Goal: Task Accomplishment & Management: Use online tool/utility

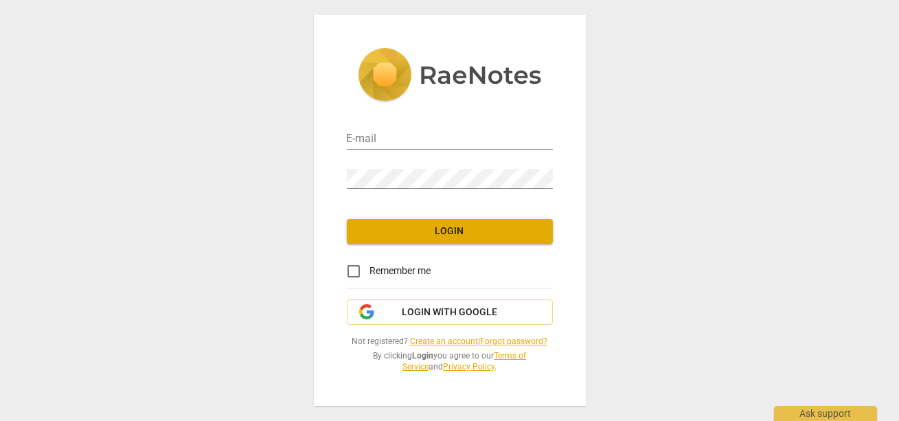
type input "[EMAIL_ADDRESS][DOMAIN_NAME]"
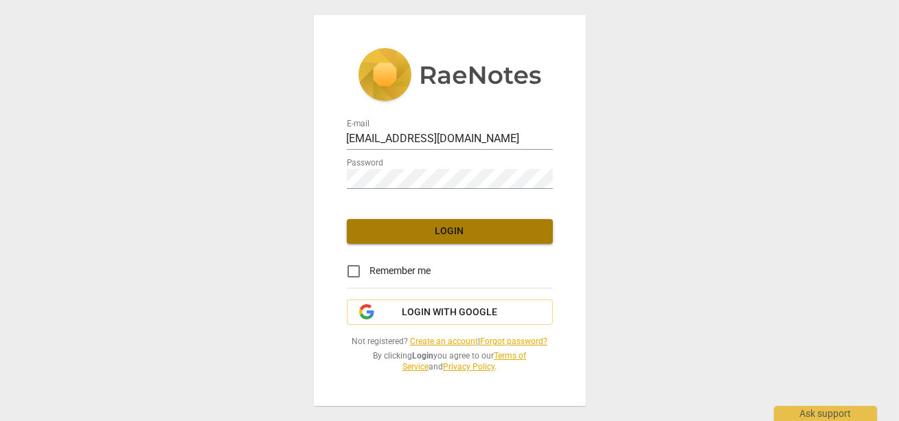
click at [442, 229] on span "Login" at bounding box center [450, 232] width 184 height 14
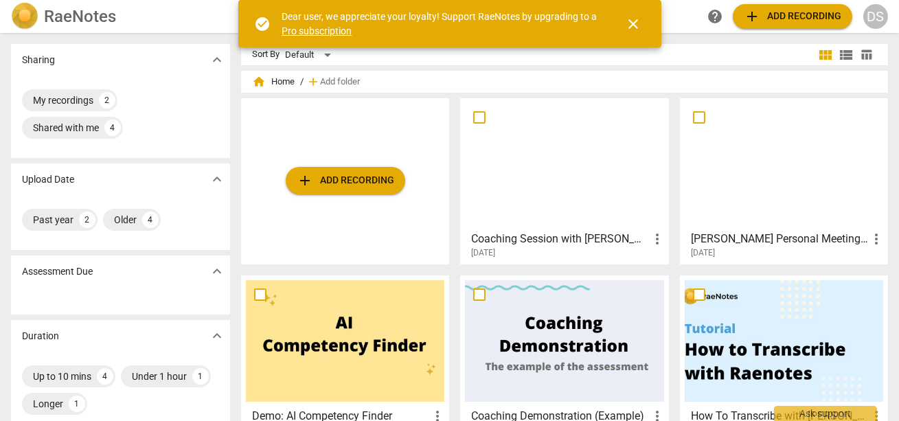
click at [330, 32] on link "Pro subscription" at bounding box center [317, 30] width 70 height 11
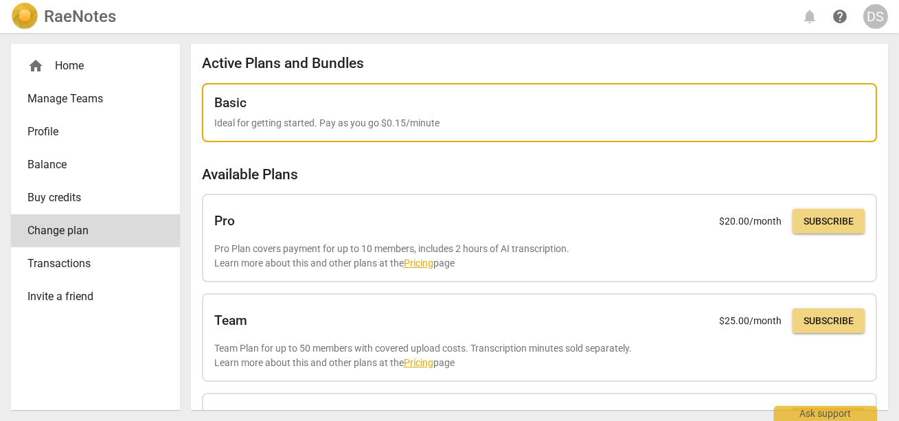
click at [255, 102] on div "Basic" at bounding box center [539, 102] width 651 height 15
click at [240, 124] on p "Ideal for getting started. Pay as you go $0.15/minute" at bounding box center [539, 123] width 651 height 14
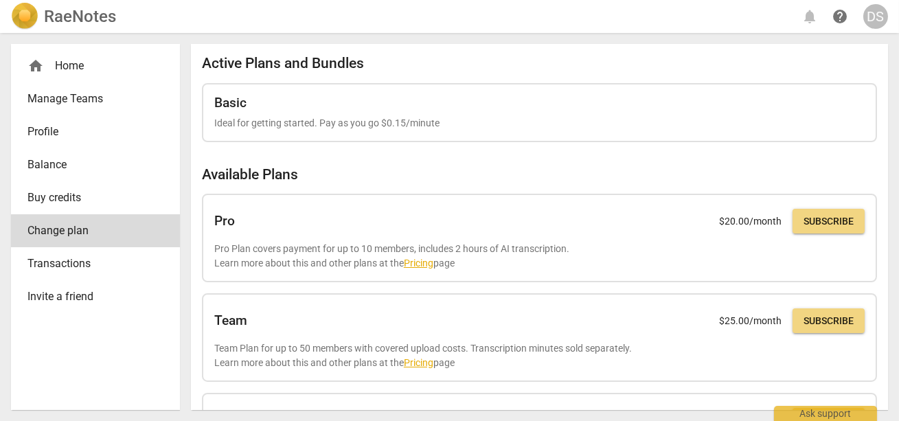
click at [50, 131] on span "Profile" at bounding box center [89, 132] width 125 height 16
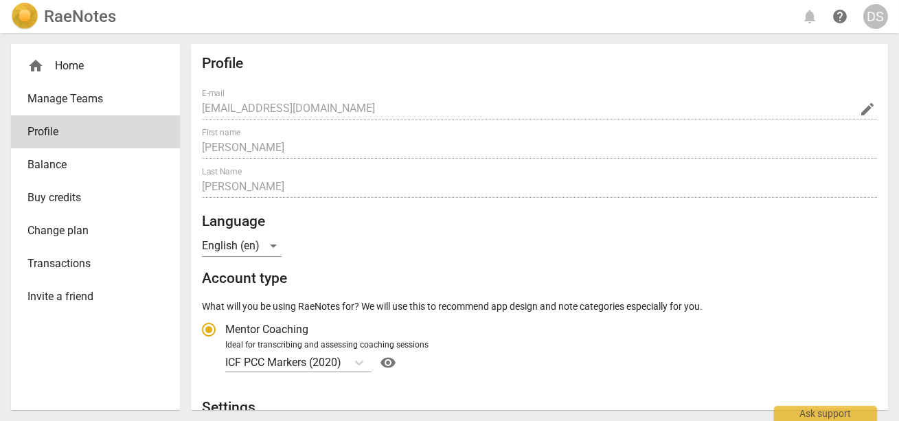
radio input "false"
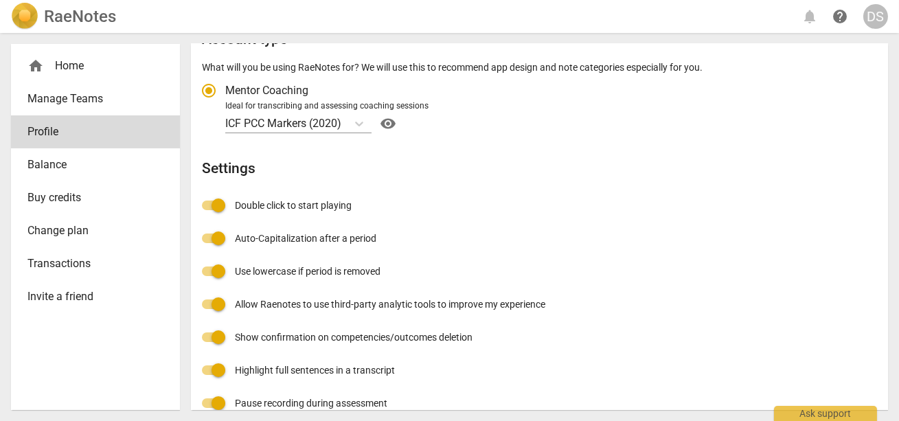
scroll to position [260, 0]
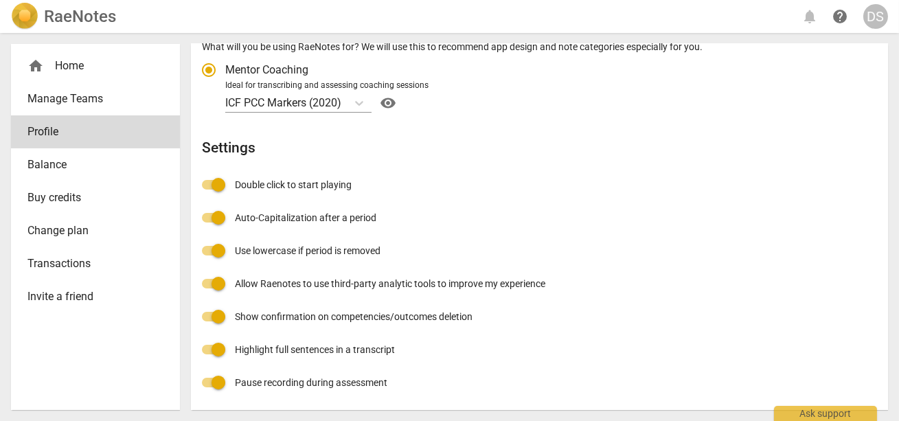
click at [218, 283] on input "Allow Raenotes to use third-party analytic tools to improve my experience" at bounding box center [218, 283] width 33 height 33
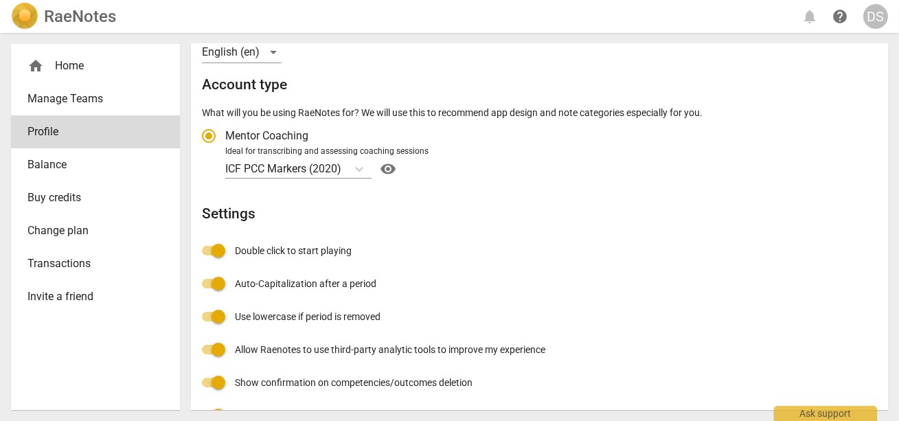
scroll to position [260, 0]
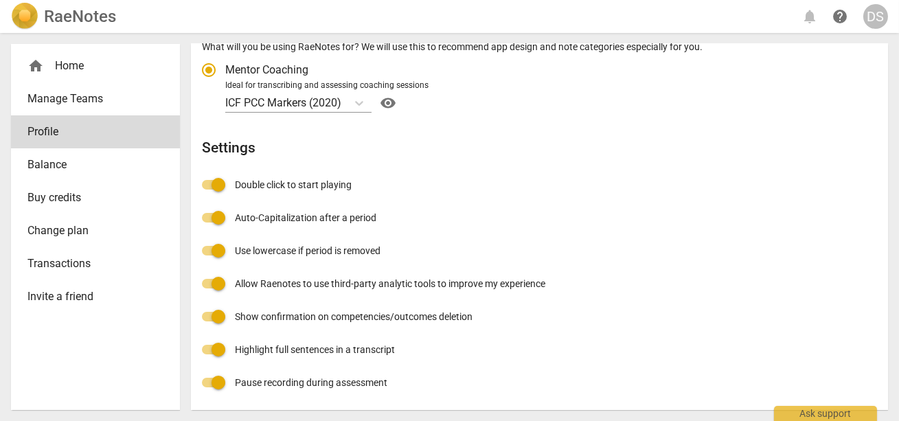
click at [41, 166] on span "Balance" at bounding box center [89, 165] width 125 height 16
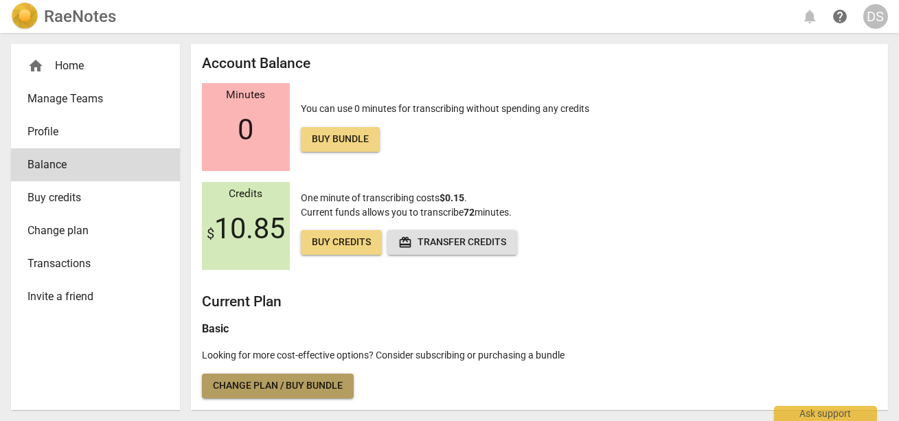
click at [256, 384] on span "Change plan / Buy bundle" at bounding box center [278, 386] width 130 height 14
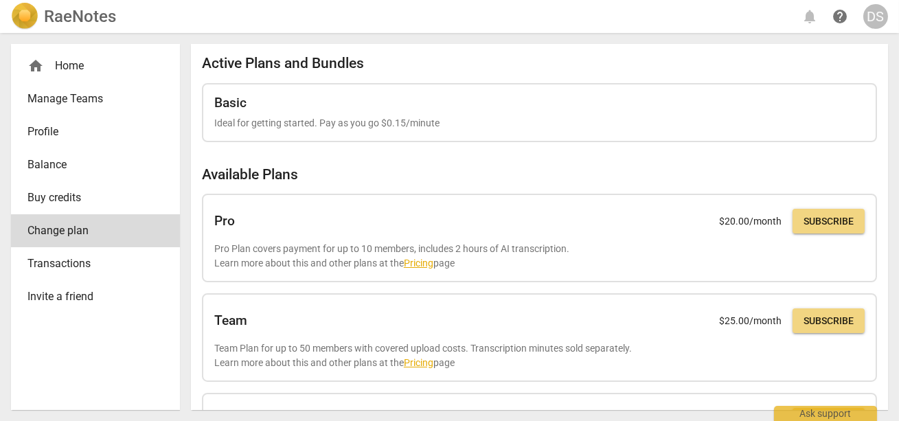
click at [46, 268] on span "Transactions" at bounding box center [89, 264] width 125 height 16
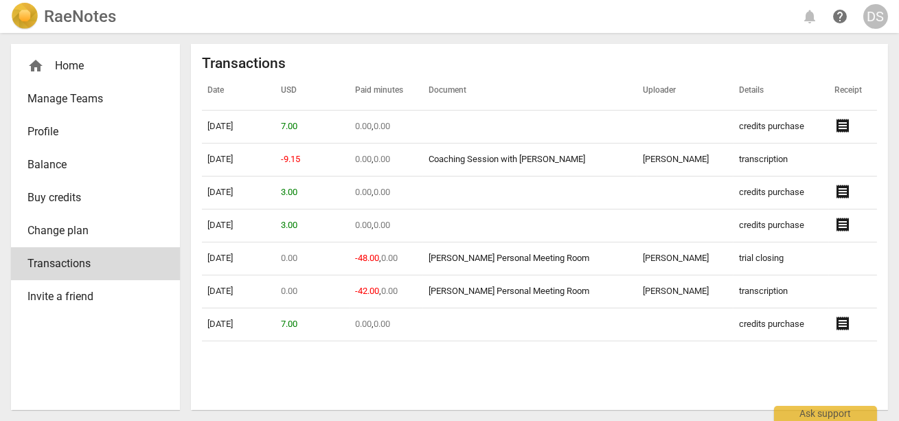
click at [32, 140] on link "Profile" at bounding box center [95, 131] width 169 height 33
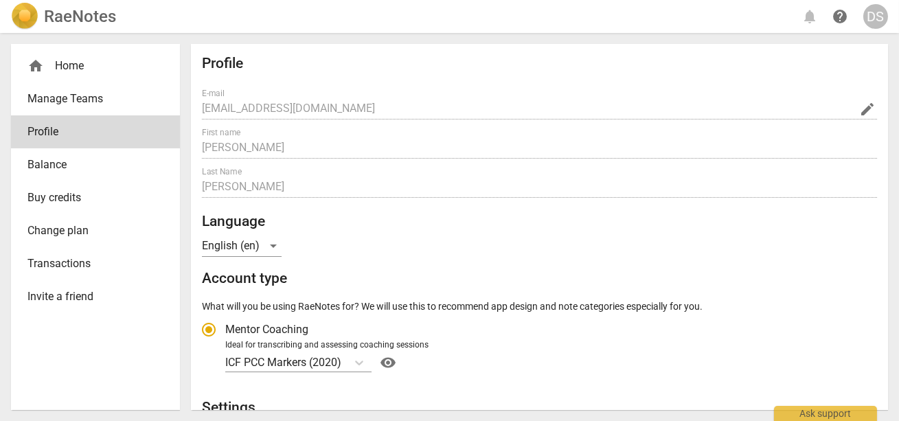
radio input "false"
click at [60, 58] on div "home Home" at bounding box center [89, 66] width 125 height 16
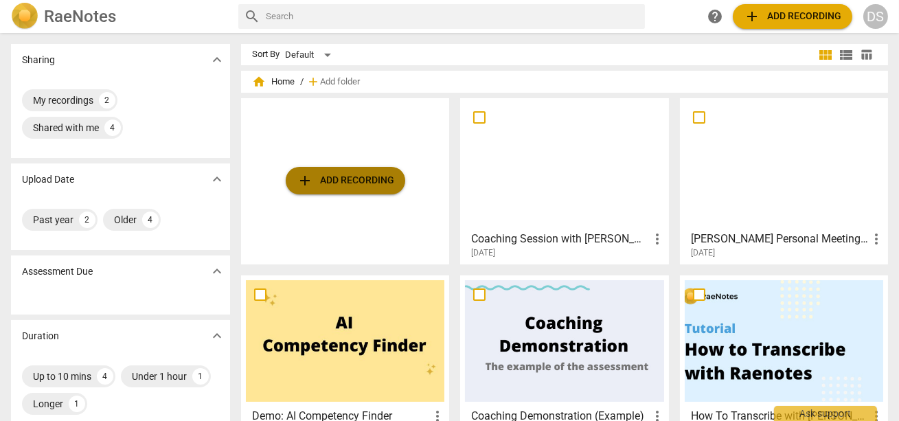
click at [345, 178] on span "add Add recording" at bounding box center [346, 180] width 98 height 16
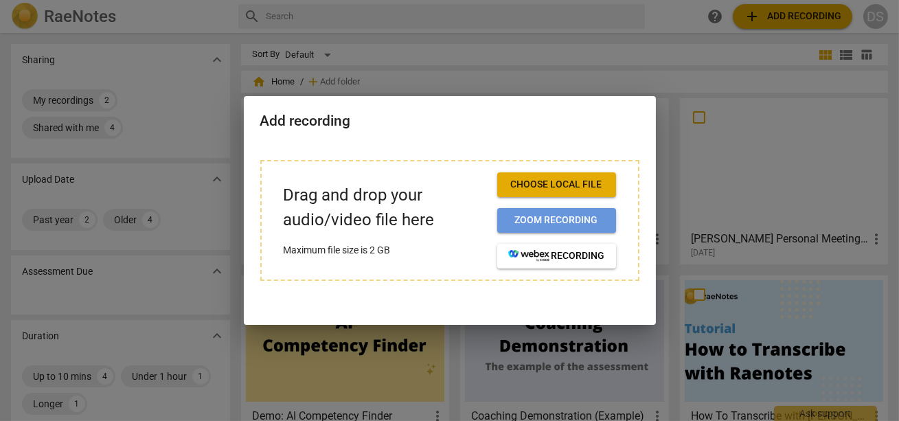
click at [517, 216] on span "Zoom recording" at bounding box center [556, 221] width 97 height 14
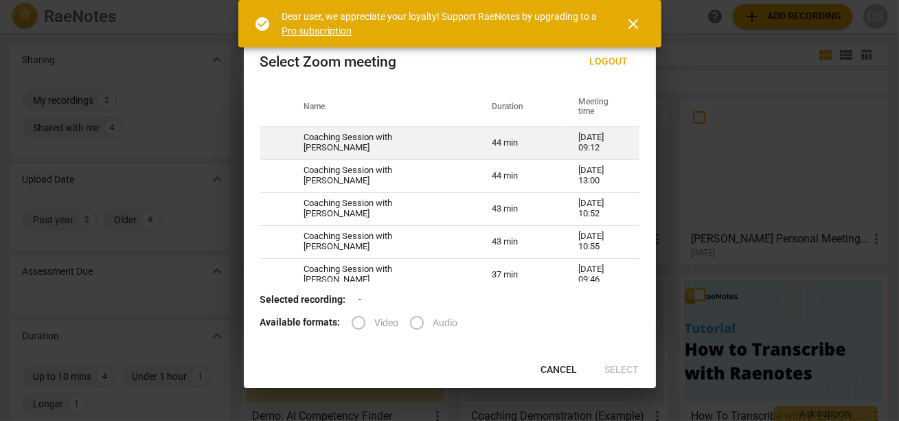
click at [337, 142] on td "Coaching Session with [PERSON_NAME]" at bounding box center [382, 142] width 188 height 33
radio input "true"
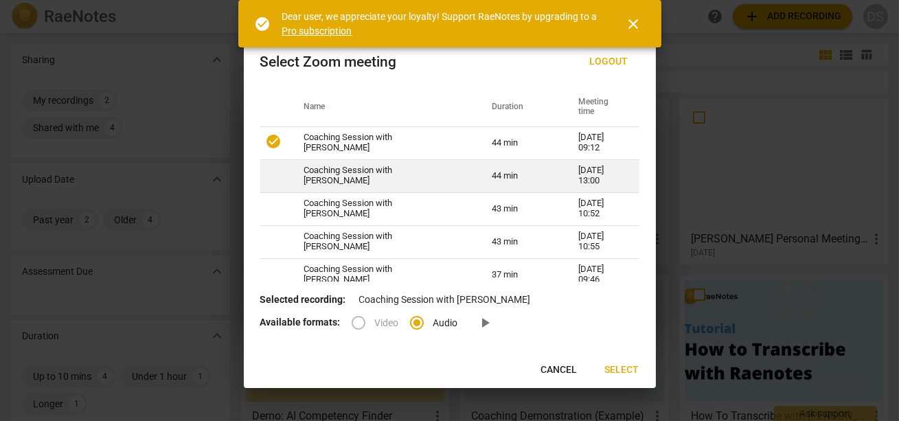
click at [328, 173] on td "Coaching Session with [PERSON_NAME]" at bounding box center [382, 175] width 188 height 33
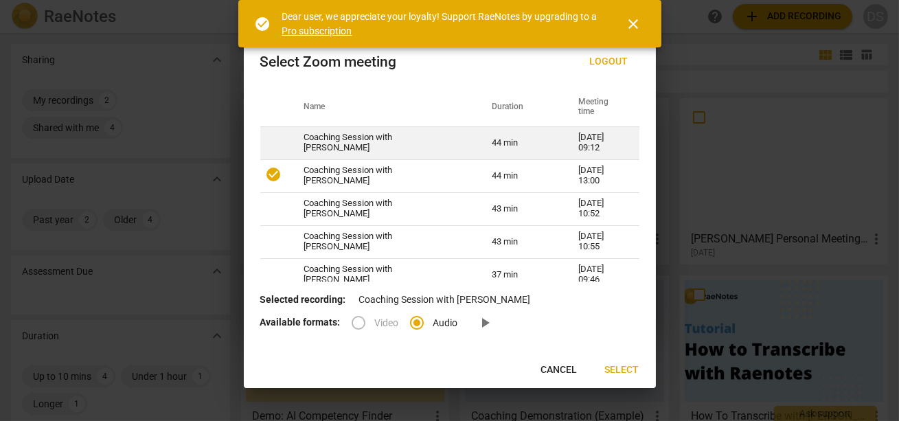
click at [313, 138] on td "Coaching Session with Heather S" at bounding box center [382, 142] width 188 height 33
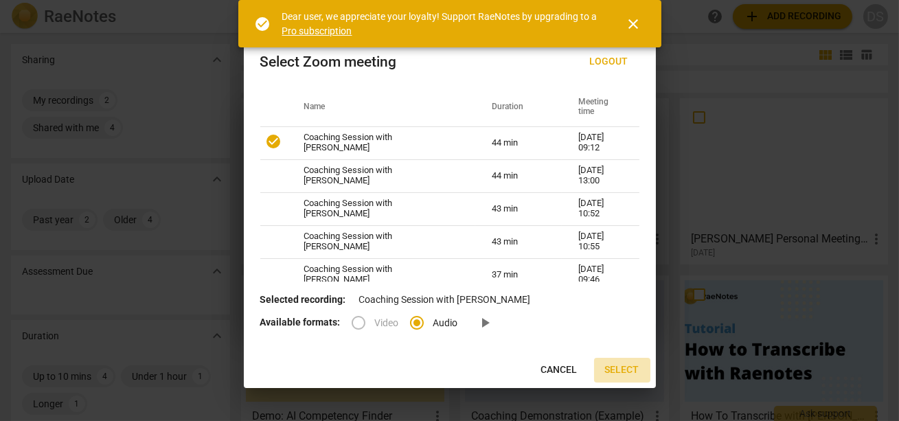
click at [624, 368] on span "Select" at bounding box center [622, 370] width 34 height 14
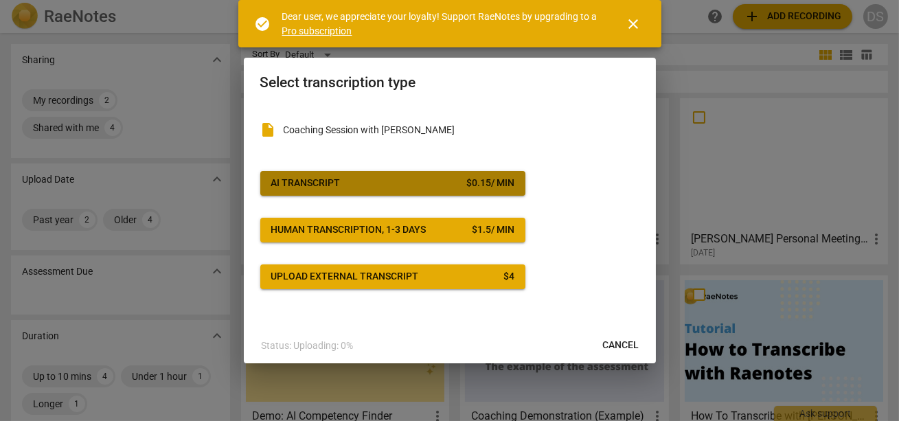
click at [355, 183] on span "AI Transcript $ 0.15 / min" at bounding box center [392, 184] width 243 height 14
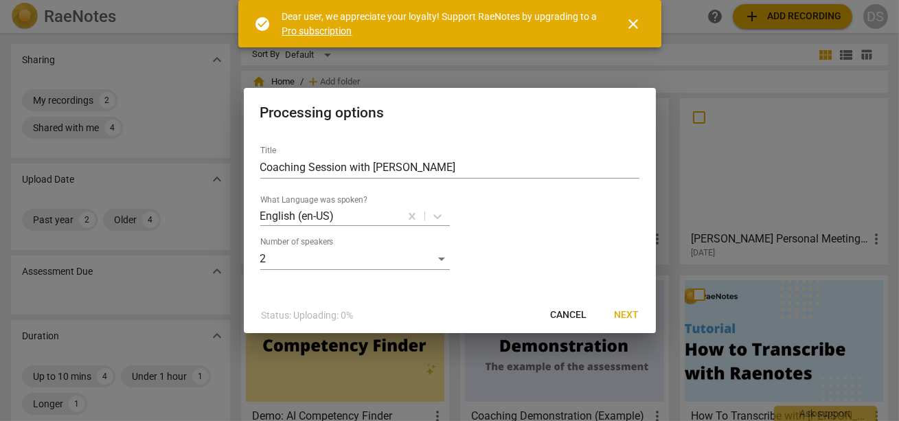
click at [634, 19] on span "close" at bounding box center [634, 24] width 16 height 16
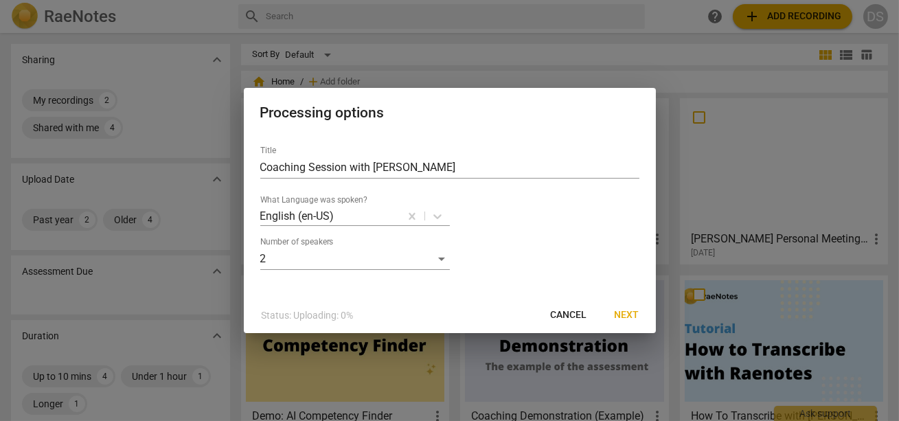
click at [627, 313] on span "Next" at bounding box center [627, 315] width 25 height 14
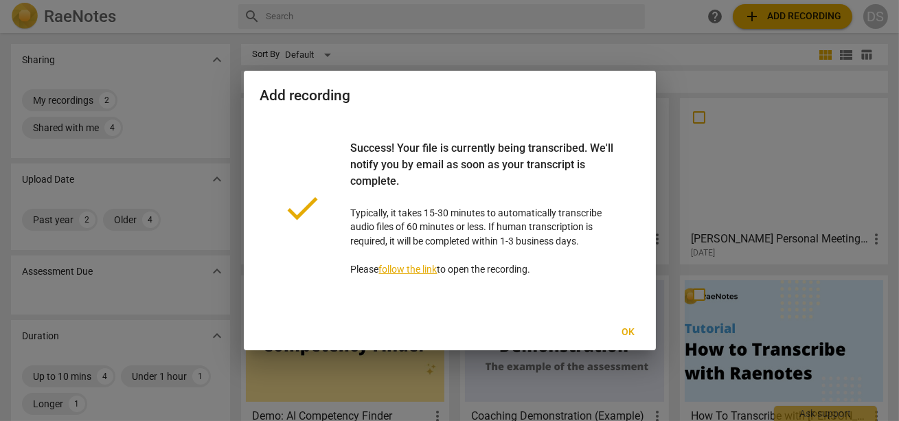
click at [633, 330] on span "Ok" at bounding box center [629, 333] width 22 height 14
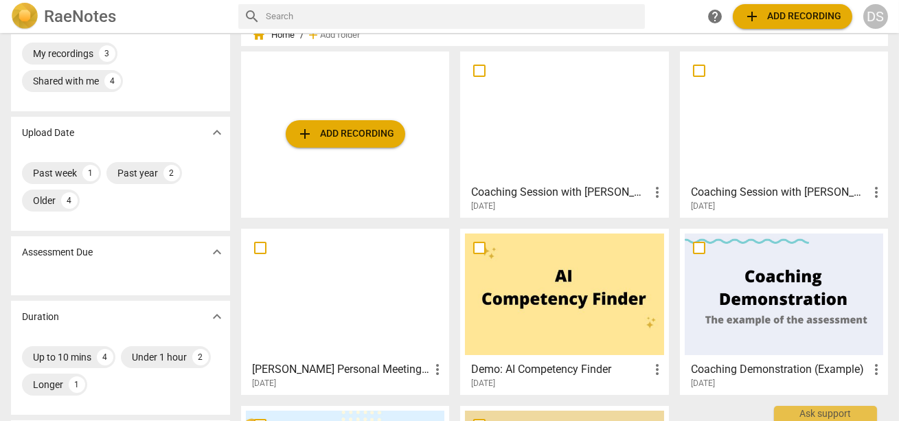
scroll to position [48, 0]
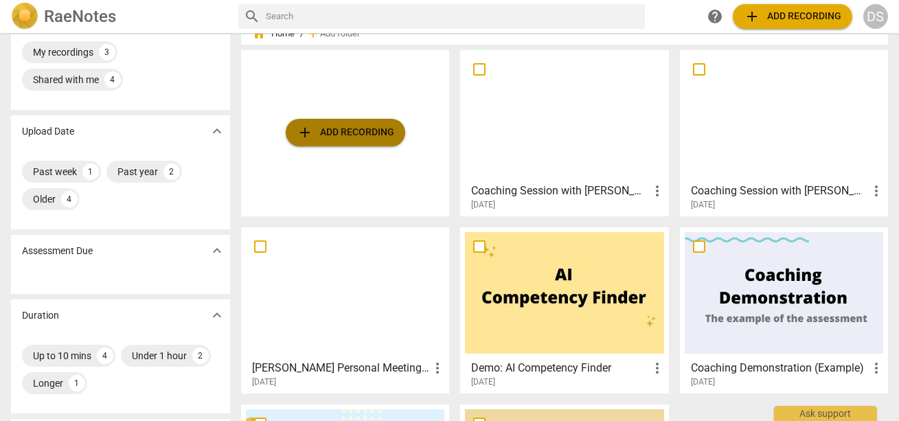
click at [339, 129] on span "add Add recording" at bounding box center [346, 132] width 98 height 16
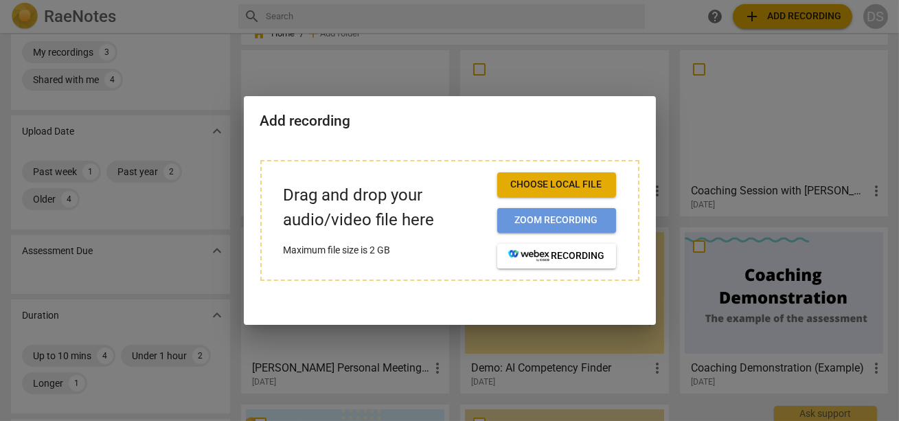
click at [571, 219] on span "Zoom recording" at bounding box center [556, 221] width 97 height 14
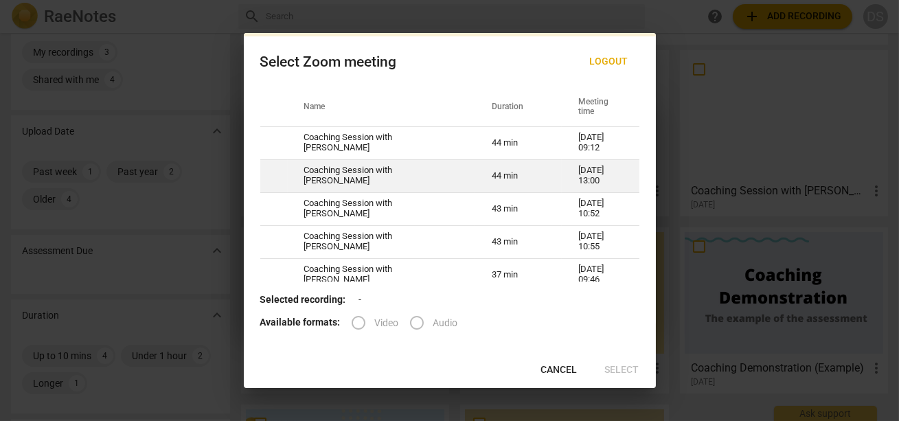
click at [374, 182] on td "Coaching Session with [PERSON_NAME]" at bounding box center [382, 175] width 188 height 33
radio input "true"
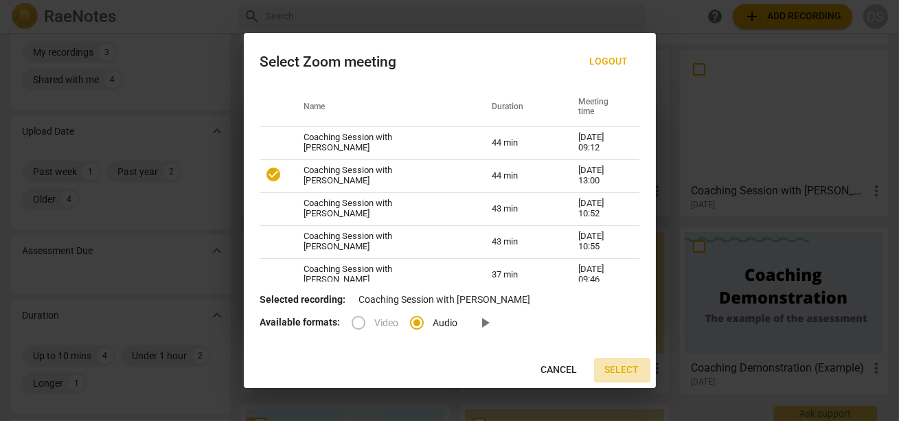
click at [616, 374] on span "Select" at bounding box center [622, 370] width 34 height 14
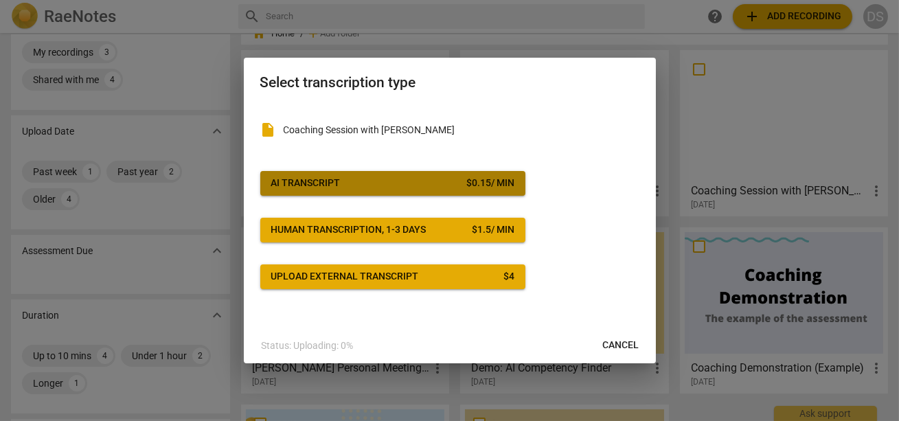
click at [335, 184] on div "AI Transcript" at bounding box center [305, 184] width 69 height 14
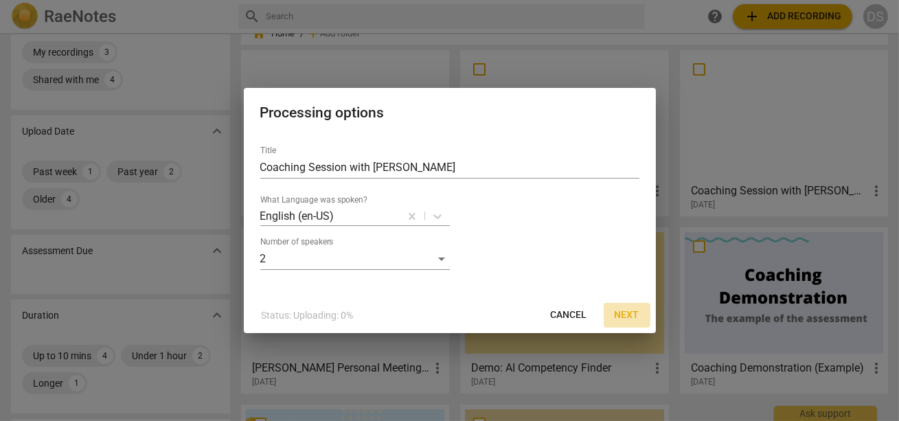
click at [622, 315] on span "Next" at bounding box center [627, 315] width 25 height 14
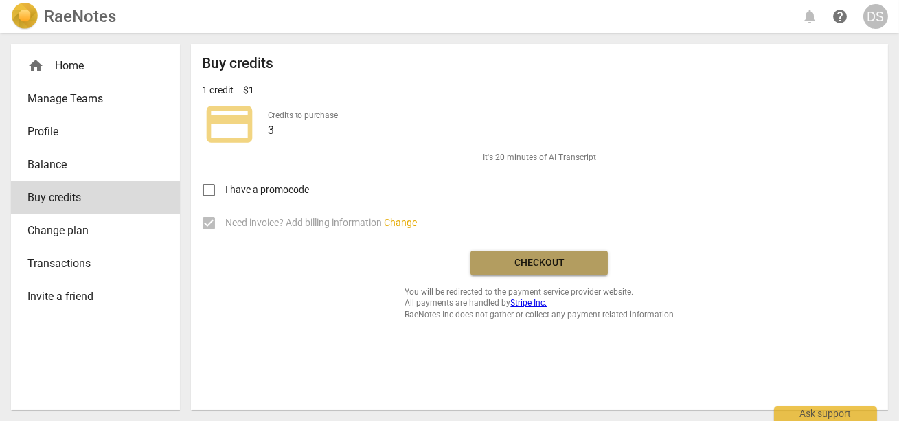
click at [510, 270] on button "Checkout" at bounding box center [539, 263] width 137 height 25
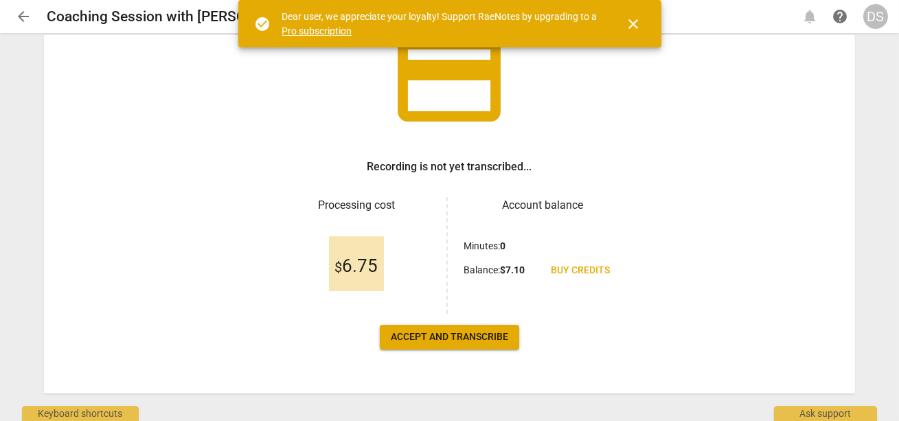
scroll to position [121, 0]
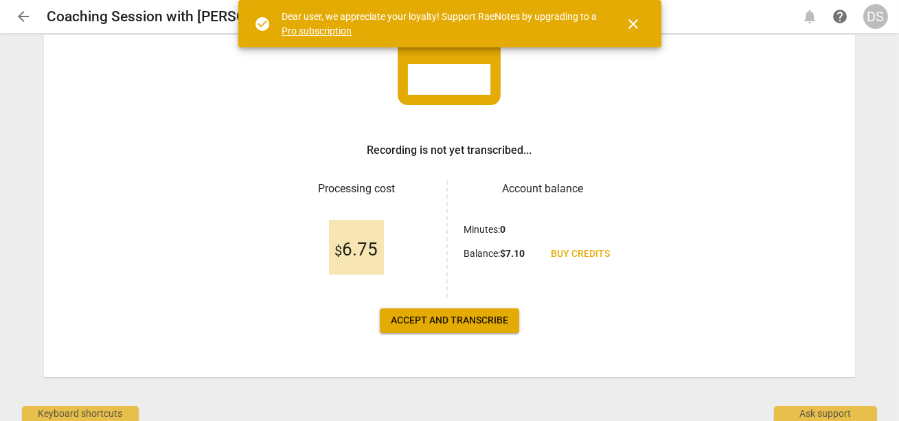
click at [444, 319] on span "Accept and transcribe" at bounding box center [449, 321] width 117 height 14
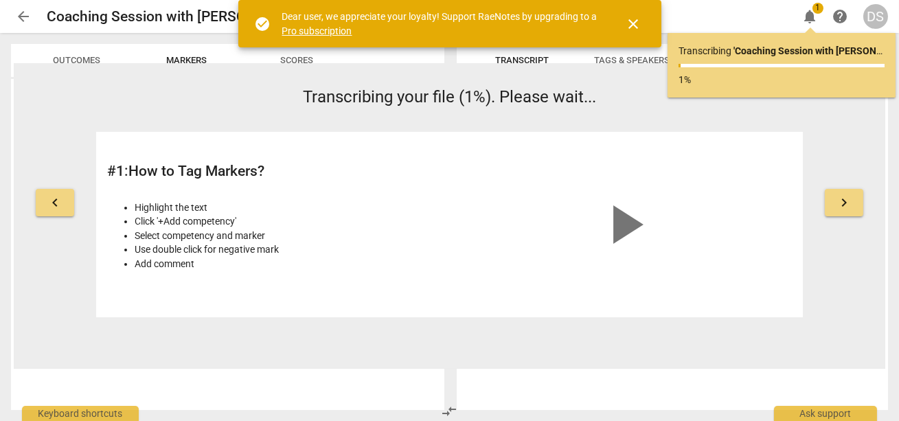
click at [632, 18] on span "close" at bounding box center [634, 24] width 16 height 16
